Goal: Task Accomplishment & Management: Use online tool/utility

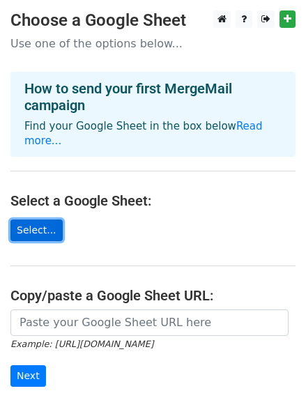
click at [45, 220] on link "Select..." at bounding box center [36, 231] width 52 height 22
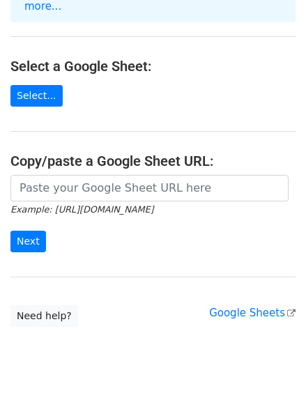
scroll to position [135, 0]
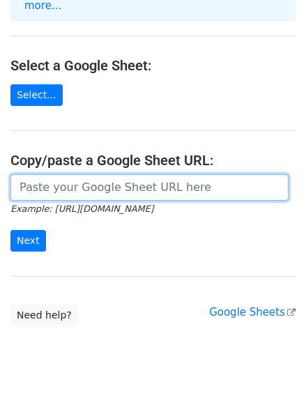
click at [41, 174] on input "url" at bounding box center [149, 187] width 278 height 26
paste input "https://docs.google.com/spreadsheets/d/18zG8Ij9hOkIgYCdU66WS7WC9R3hTeonNejow4OV…"
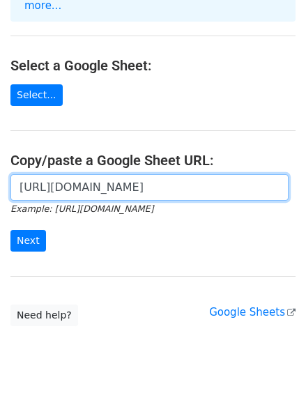
scroll to position [0, 308]
type input "[URL][DOMAIN_NAME]"
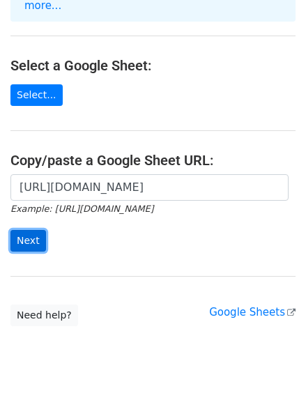
click at [27, 230] on input "Next" at bounding box center [28, 241] width 36 height 22
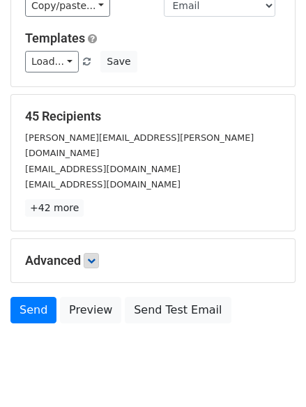
scroll to position [188, 0]
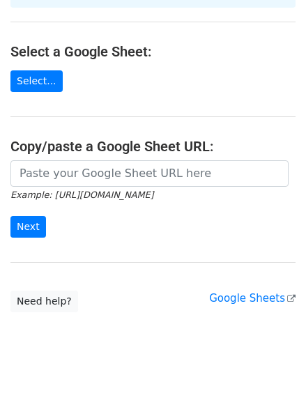
scroll to position [149, 0]
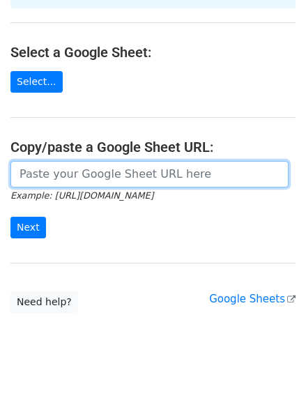
click at [59, 161] on input "url" at bounding box center [149, 174] width 278 height 26
paste input "Lore <<IpsumDolo>>, Sitam con adi elitsedd eiu tem Incidid Utlabore – Etdolore …"
type input "Lore <<IpsumDolo>>, Sitam con adi elitsedd eiu tem Incidid Utlabore – Etdolore …"
click at [38, 161] on input "url" at bounding box center [149, 174] width 278 height 26
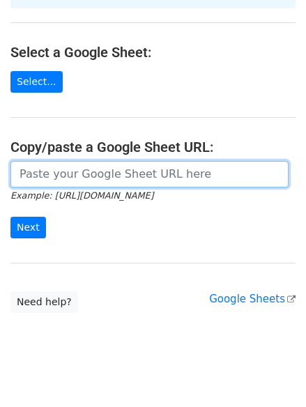
paste input "https://docs.google.com/spreadsheets/d/18zG8Ij9hOkIgYCdU66WS7WC9R3hTeonNejow4OV…"
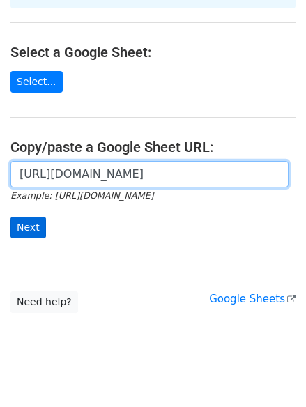
type input "https://docs.google.com/spreadsheets/d/18zG8Ij9hOkIgYCdU66WS7WC9R3hTeonNejow4OV…"
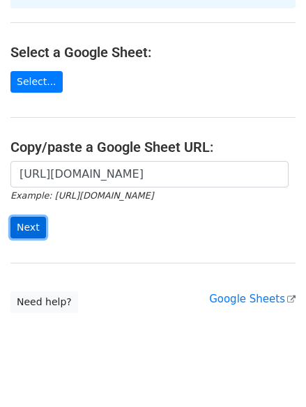
click at [26, 217] on input "Next" at bounding box center [28, 228] width 36 height 22
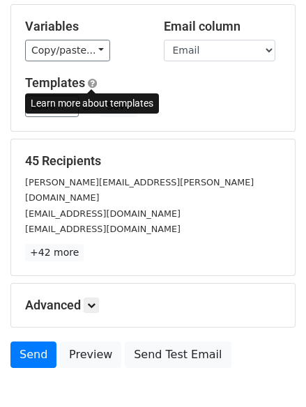
scroll to position [91, 0]
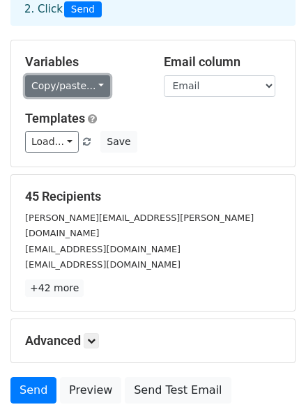
click at [99, 84] on link "Copy/paste..." at bounding box center [67, 86] width 85 height 22
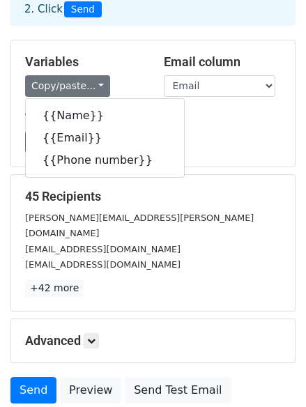
click at [123, 58] on h5 "Variables" at bounding box center [84, 61] width 118 height 15
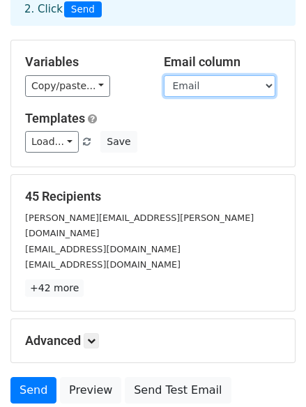
click at [243, 93] on select "Name Email Phone number" at bounding box center [220, 86] width 112 height 22
click at [127, 75] on div "Copy/paste... {{Name}} {{Email}} {{Phone number}}" at bounding box center [84, 86] width 118 height 22
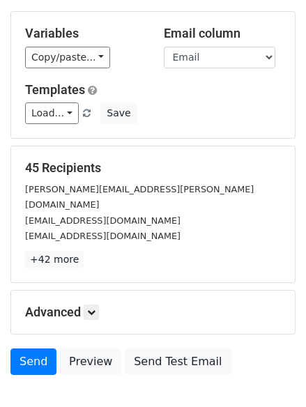
scroll to position [121, 0]
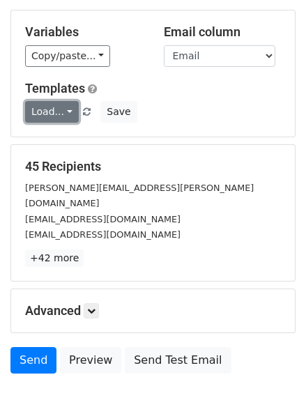
click at [47, 118] on link "Load..." at bounding box center [52, 112] width 54 height 22
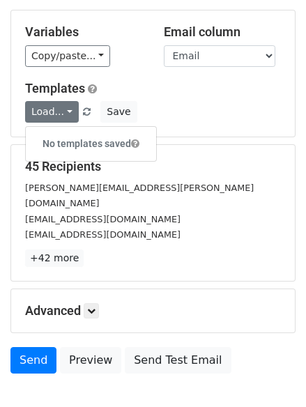
click at [218, 119] on div "Load... No templates saved Save" at bounding box center [153, 112] width 277 height 22
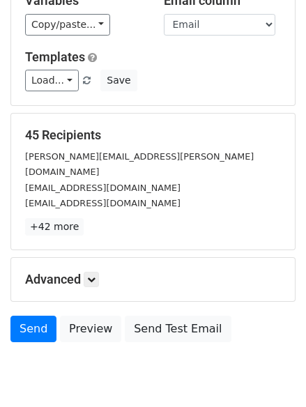
scroll to position [188, 0]
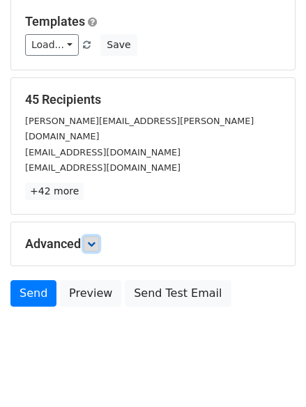
click at [92, 240] on icon at bounding box center [91, 244] width 8 height 8
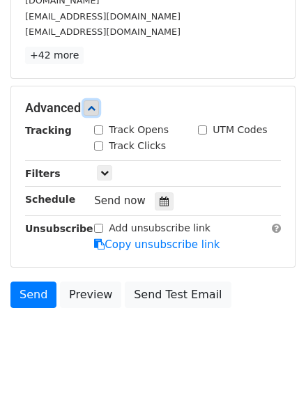
scroll to position [323, 0]
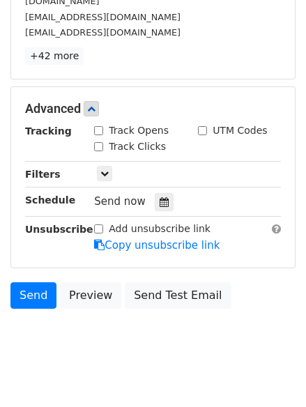
click at [99, 126] on input "Track Opens" at bounding box center [98, 130] width 9 height 9
checkbox input "true"
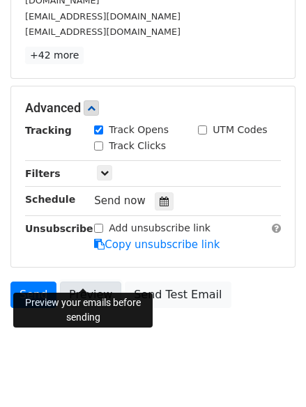
click at [83, 282] on link "Preview" at bounding box center [90, 295] width 61 height 26
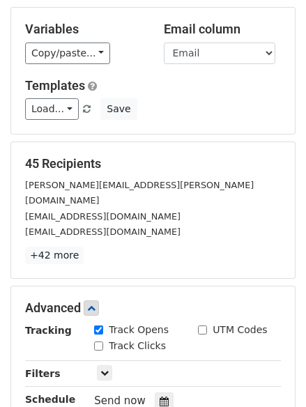
scroll to position [0, 0]
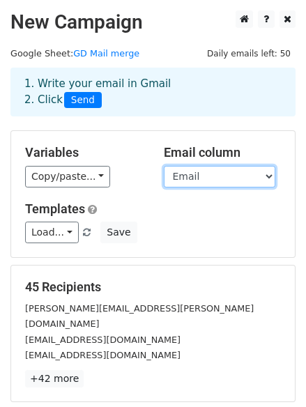
click at [181, 174] on select "Name Email Phone number" at bounding box center [220, 177] width 112 height 22
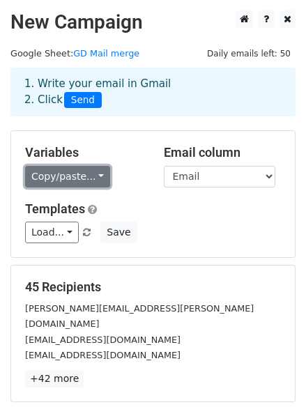
click at [89, 176] on link "Copy/paste..." at bounding box center [67, 177] width 85 height 22
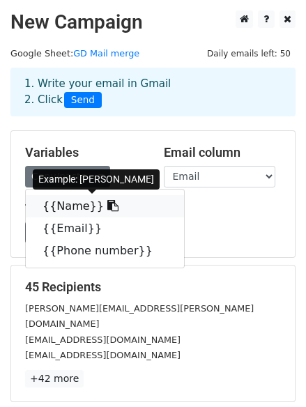
click at [75, 209] on link "{{Name}}" at bounding box center [105, 206] width 158 height 22
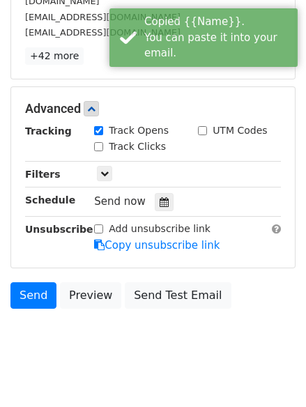
scroll to position [324, 0]
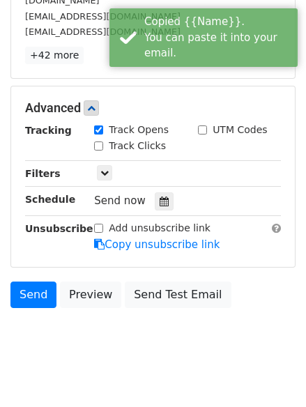
click at [82, 289] on div "Send Preview Send Test Email" at bounding box center [153, 298] width 306 height 33
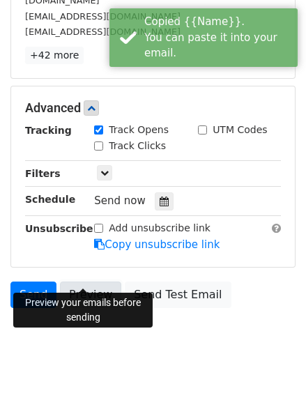
click at [86, 282] on link "Preview" at bounding box center [90, 295] width 61 height 26
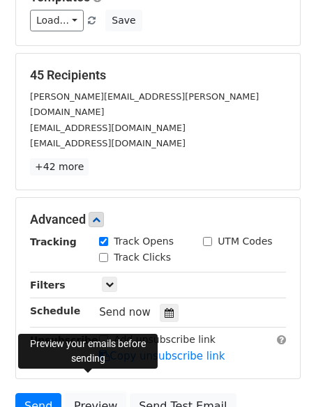
scroll to position [212, 0]
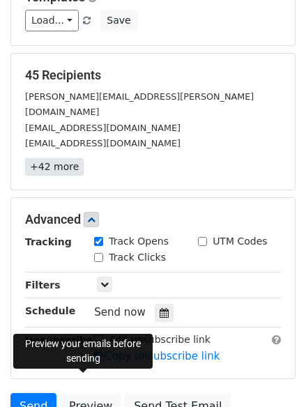
click at [62, 158] on link "+42 more" at bounding box center [54, 166] width 59 height 17
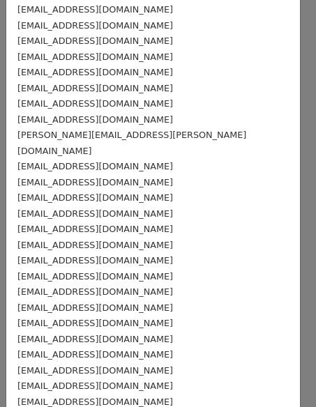
scroll to position [424, 0]
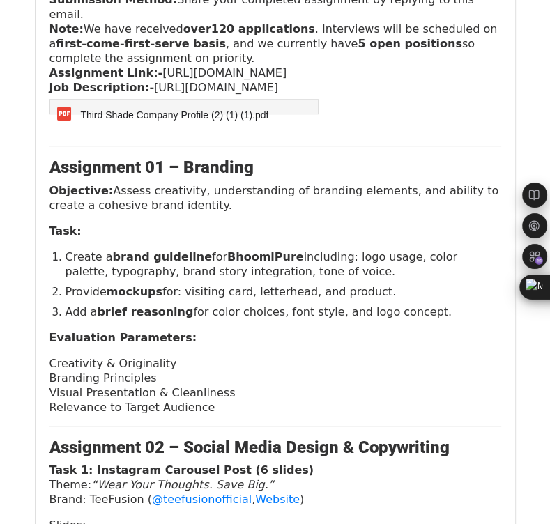
scroll to position [532, 0]
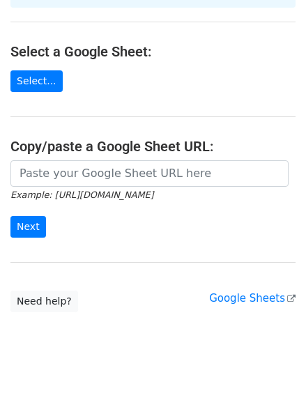
scroll to position [149, 0]
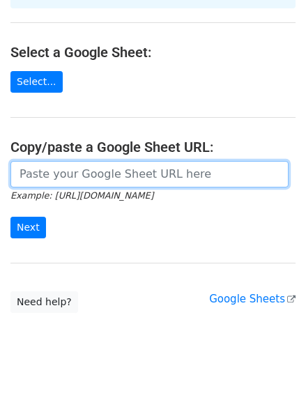
click at [105, 161] on input "url" at bounding box center [149, 174] width 278 height 26
type input "https://docs.google.com/spreadsheets/d/18zG8Ij9hOkIgYCdU66WS7WC9R3hTeonNejow4OV…"
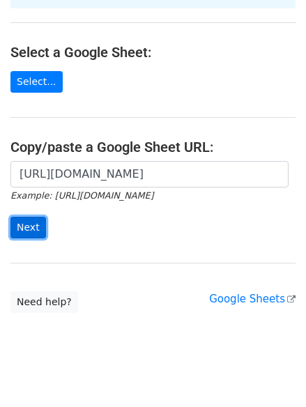
click at [35, 217] on input "Next" at bounding box center [28, 228] width 36 height 22
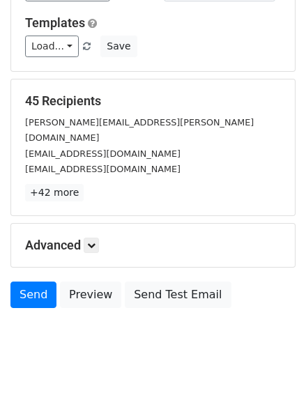
scroll to position [188, 0]
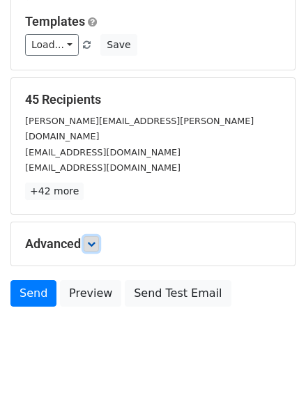
click at [93, 240] on icon at bounding box center [91, 244] width 8 height 8
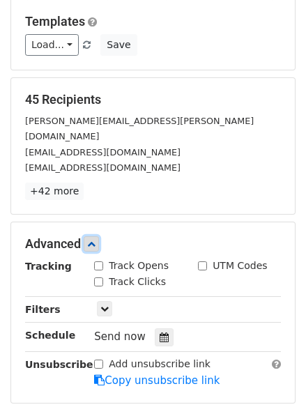
scroll to position [324, 0]
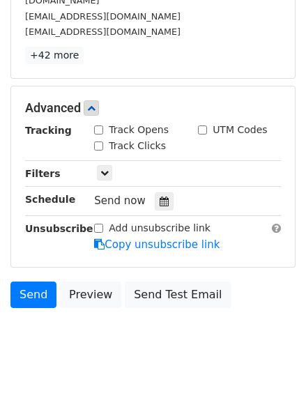
click at [100, 125] on input "Track Opens" at bounding box center [98, 129] width 9 height 9
checkbox input "true"
click at [98, 142] on input "Track Clicks" at bounding box center [98, 146] width 9 height 9
checkbox input "true"
click at [105, 169] on icon at bounding box center [104, 173] width 8 height 8
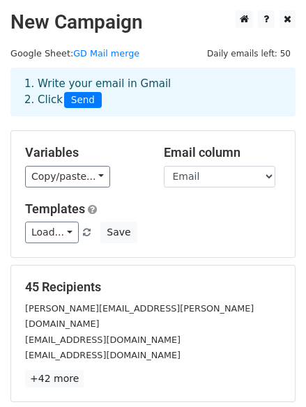
scroll to position [0, 0]
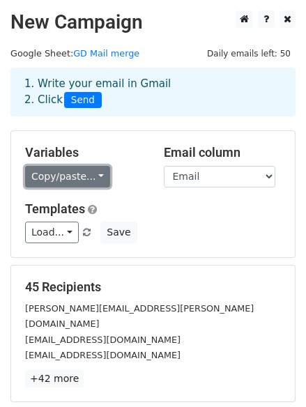
click at [91, 183] on link "Copy/paste..." at bounding box center [67, 177] width 85 height 22
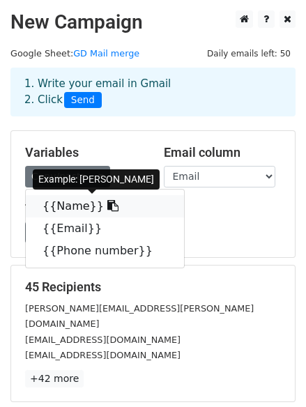
click at [66, 208] on link "{{Name}}" at bounding box center [105, 206] width 158 height 22
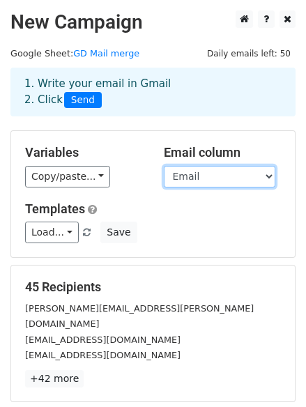
click at [188, 178] on select "Name Email Phone number" at bounding box center [220, 177] width 112 height 22
click at [164, 166] on select "Name Email Phone number" at bounding box center [220, 177] width 112 height 22
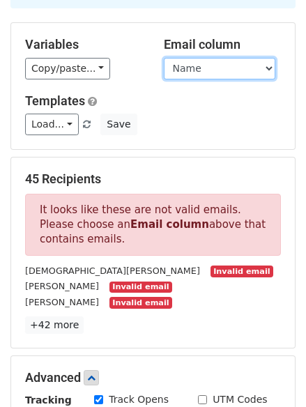
scroll to position [85, 0]
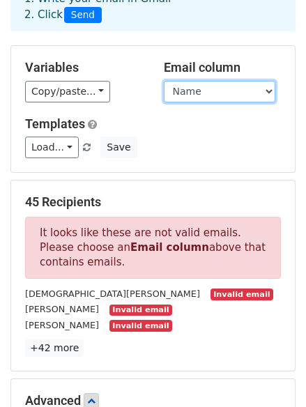
click at [215, 85] on select "Name Email Phone number" at bounding box center [220, 92] width 112 height 22
select select "Email"
click at [164, 81] on select "Name Email Phone number" at bounding box center [220, 92] width 112 height 22
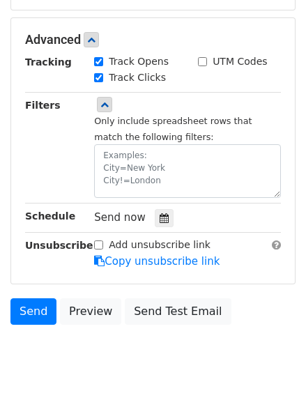
scroll to position [409, 0]
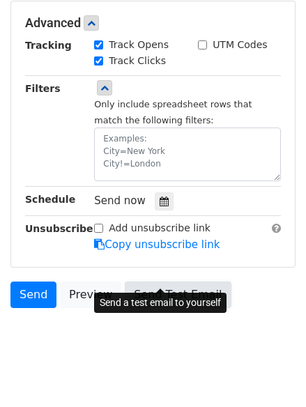
click at [151, 282] on link "Send Test Email" at bounding box center [178, 295] width 106 height 26
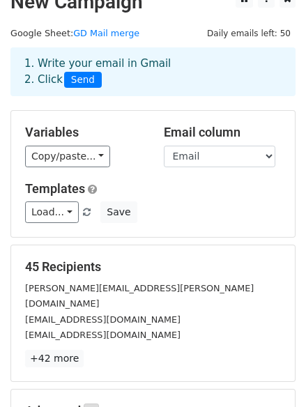
scroll to position [0, 0]
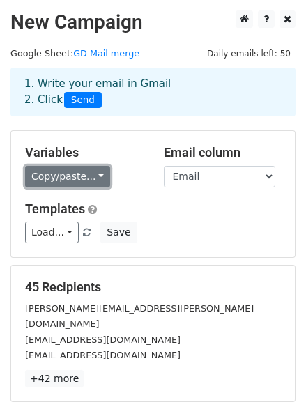
click at [86, 174] on link "Copy/paste..." at bounding box center [67, 177] width 85 height 22
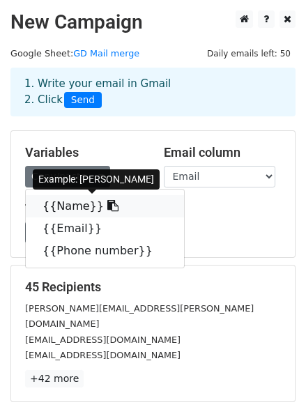
click at [70, 211] on link "{{Name}}" at bounding box center [105, 206] width 158 height 22
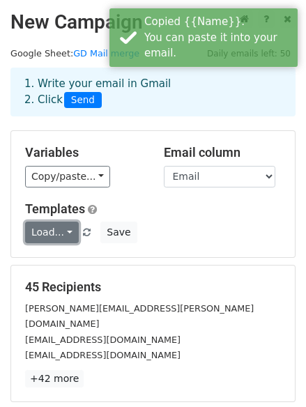
click at [59, 234] on link "Load..." at bounding box center [52, 233] width 54 height 22
click at [168, 222] on div "Load... No templates saved Save" at bounding box center [153, 233] width 277 height 22
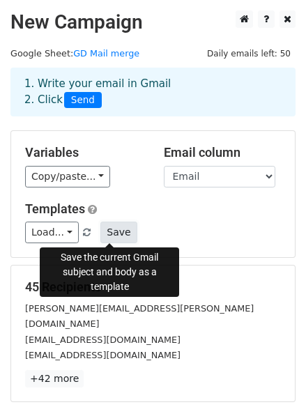
click at [118, 231] on button "Save" at bounding box center [118, 233] width 36 height 22
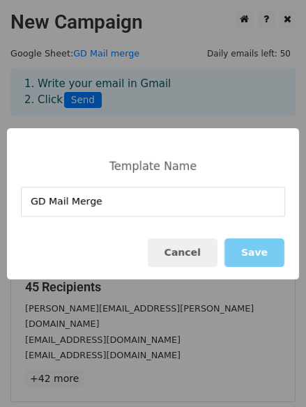
type input "GD Mail Merge"
click at [262, 252] on button "Save" at bounding box center [255, 252] width 60 height 29
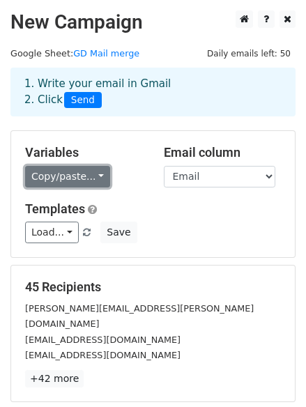
click at [82, 172] on link "Copy/paste..." at bounding box center [67, 177] width 85 height 22
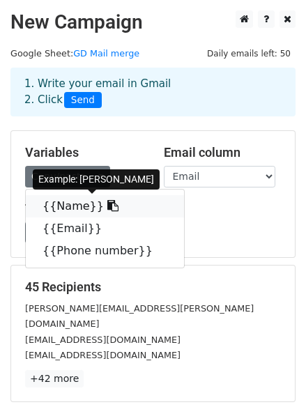
click at [67, 207] on link "{{Name}}" at bounding box center [105, 206] width 158 height 22
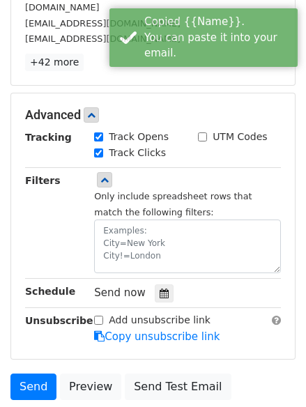
scroll to position [409, 0]
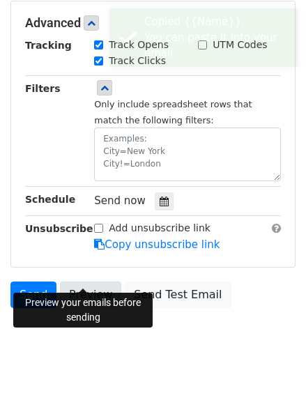
click at [99, 282] on link "Preview" at bounding box center [90, 295] width 61 height 26
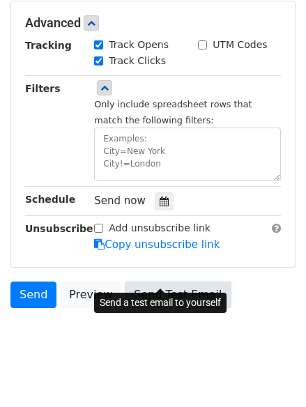
click at [151, 282] on link "Send Test Email" at bounding box center [178, 295] width 106 height 26
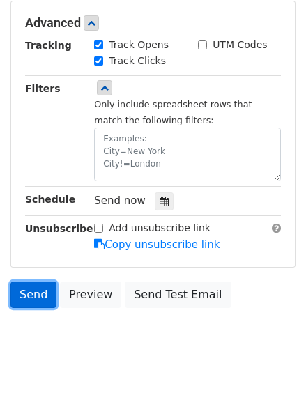
click at [43, 282] on link "Send" at bounding box center [33, 295] width 46 height 26
